Goal: Book appointment/travel/reservation

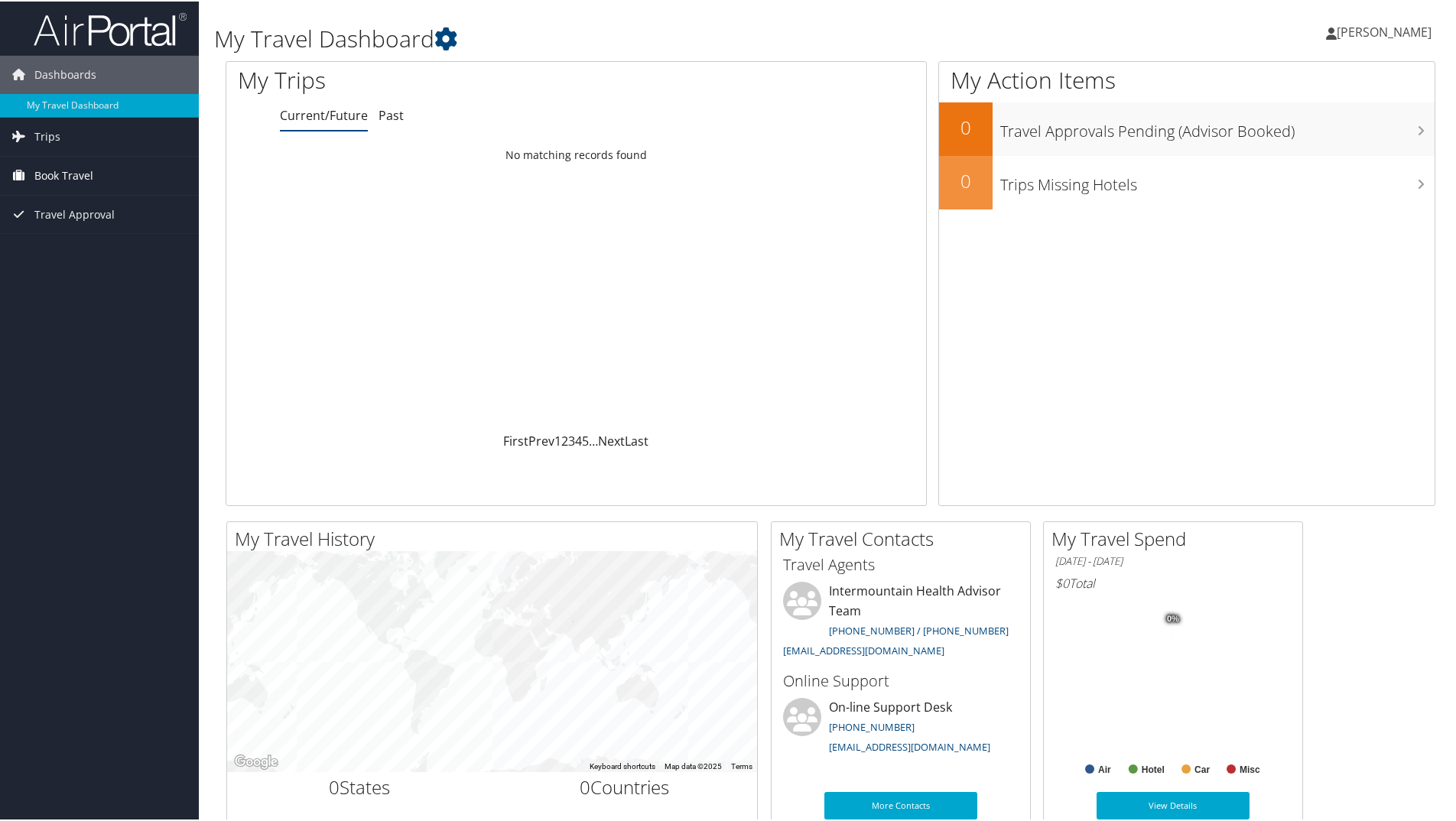
click at [53, 173] on span "Book Travel" at bounding box center [64, 174] width 59 height 38
click at [62, 249] on link "Book/Manage Online Trips" at bounding box center [99, 251] width 199 height 23
